Goal: Task Accomplishment & Management: Manage account settings

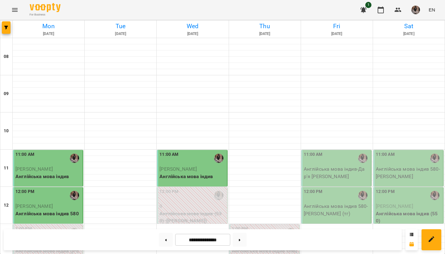
scroll to position [174, 0]
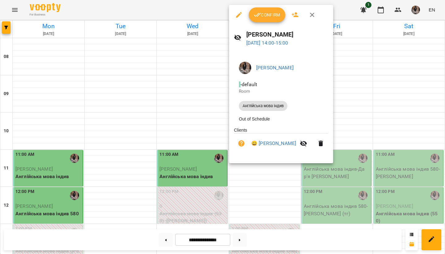
click at [273, 8] on button "Confirm" at bounding box center [267, 14] width 37 height 15
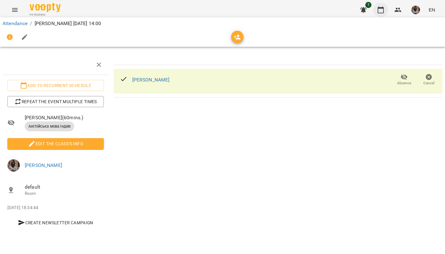
click at [380, 11] on icon "button" at bounding box center [380, 9] width 7 height 7
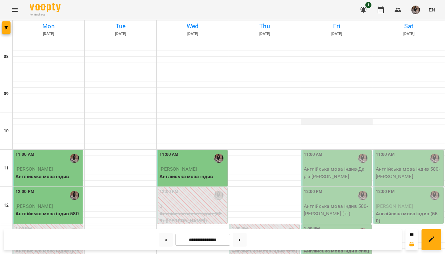
scroll to position [258, 0]
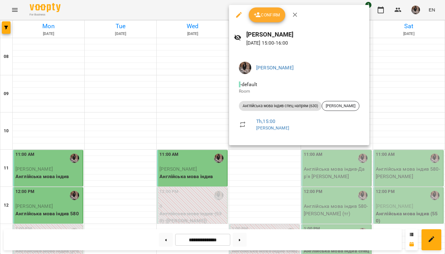
click at [264, 14] on span "Confirm" at bounding box center [267, 14] width 27 height 7
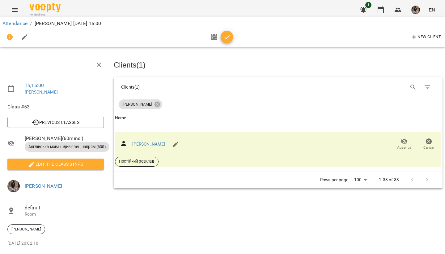
click at [227, 37] on icon "button" at bounding box center [227, 36] width 7 height 7
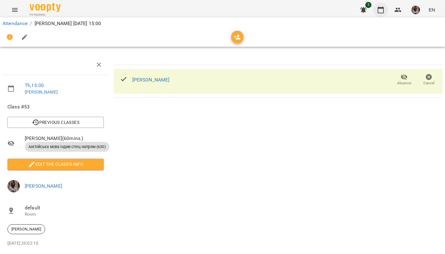
click at [376, 15] on button "button" at bounding box center [381, 9] width 15 height 15
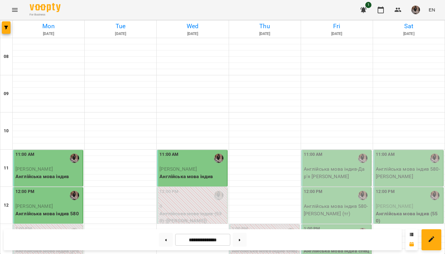
scroll to position [364, 0]
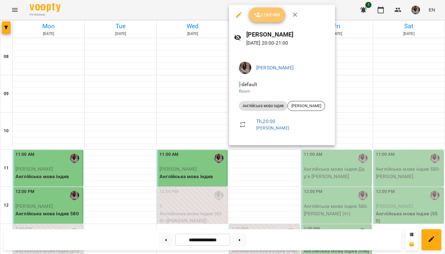
click at [263, 12] on span "Confirm" at bounding box center [267, 14] width 27 height 7
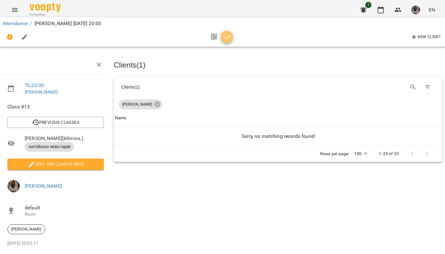
click at [227, 34] on icon "button" at bounding box center [227, 36] width 7 height 7
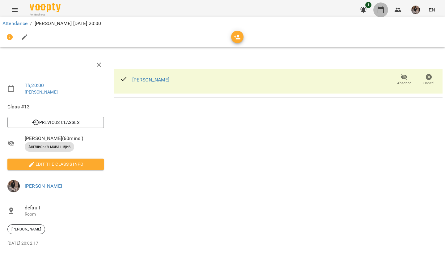
click at [380, 7] on icon "button" at bounding box center [381, 9] width 6 height 7
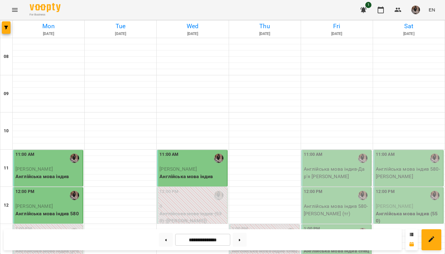
scroll to position [158, 0]
